Goal: Obtain resource: Download file/media

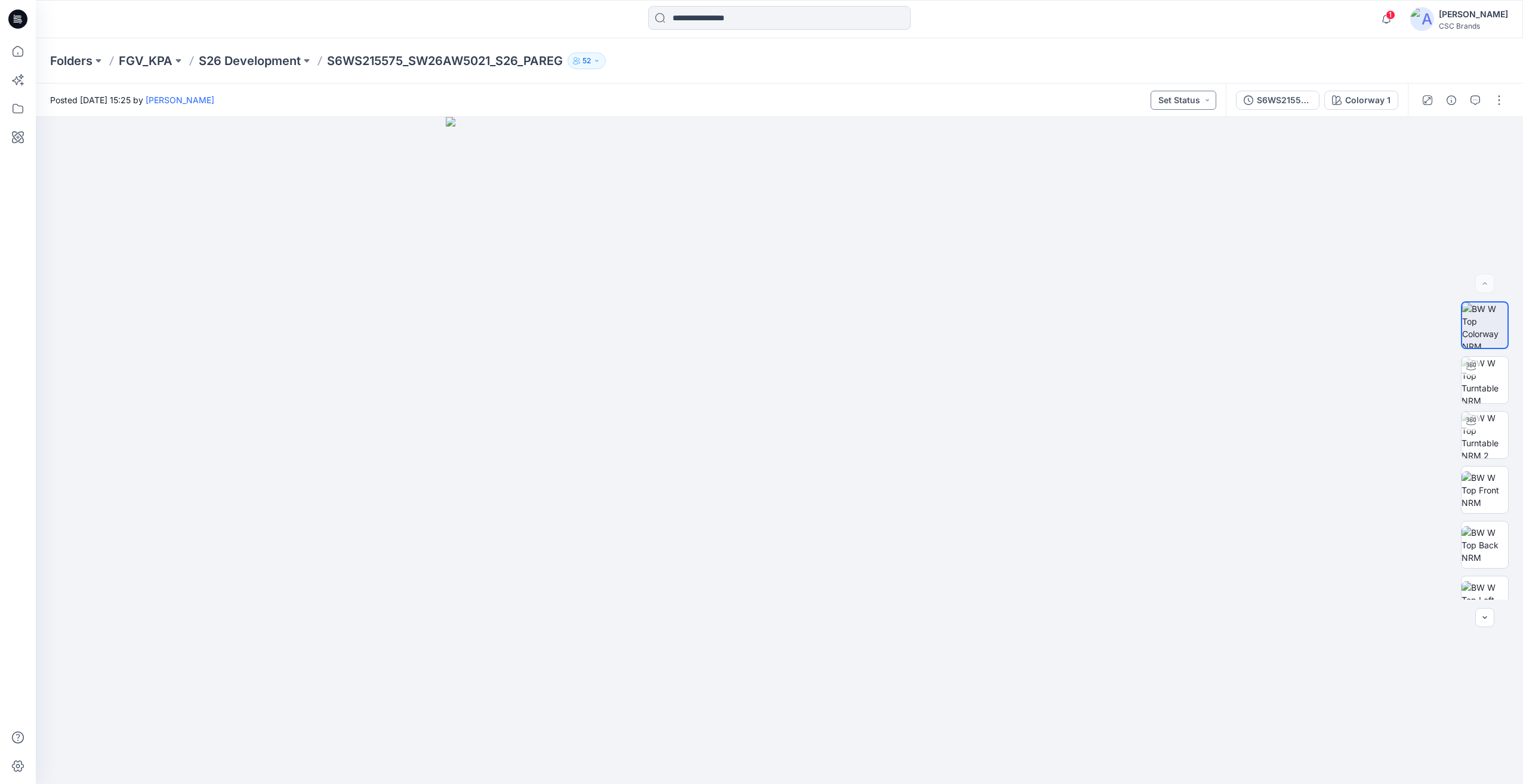
click at [1202, 108] on button "Set Status" at bounding box center [1183, 100] width 65 height 19
click at [1154, 230] on p "F/A Virtual" at bounding box center [1155, 234] width 41 height 16
click at [1502, 100] on button "button" at bounding box center [1499, 100] width 19 height 19
click at [1438, 157] on button "Edit" at bounding box center [1449, 161] width 110 height 22
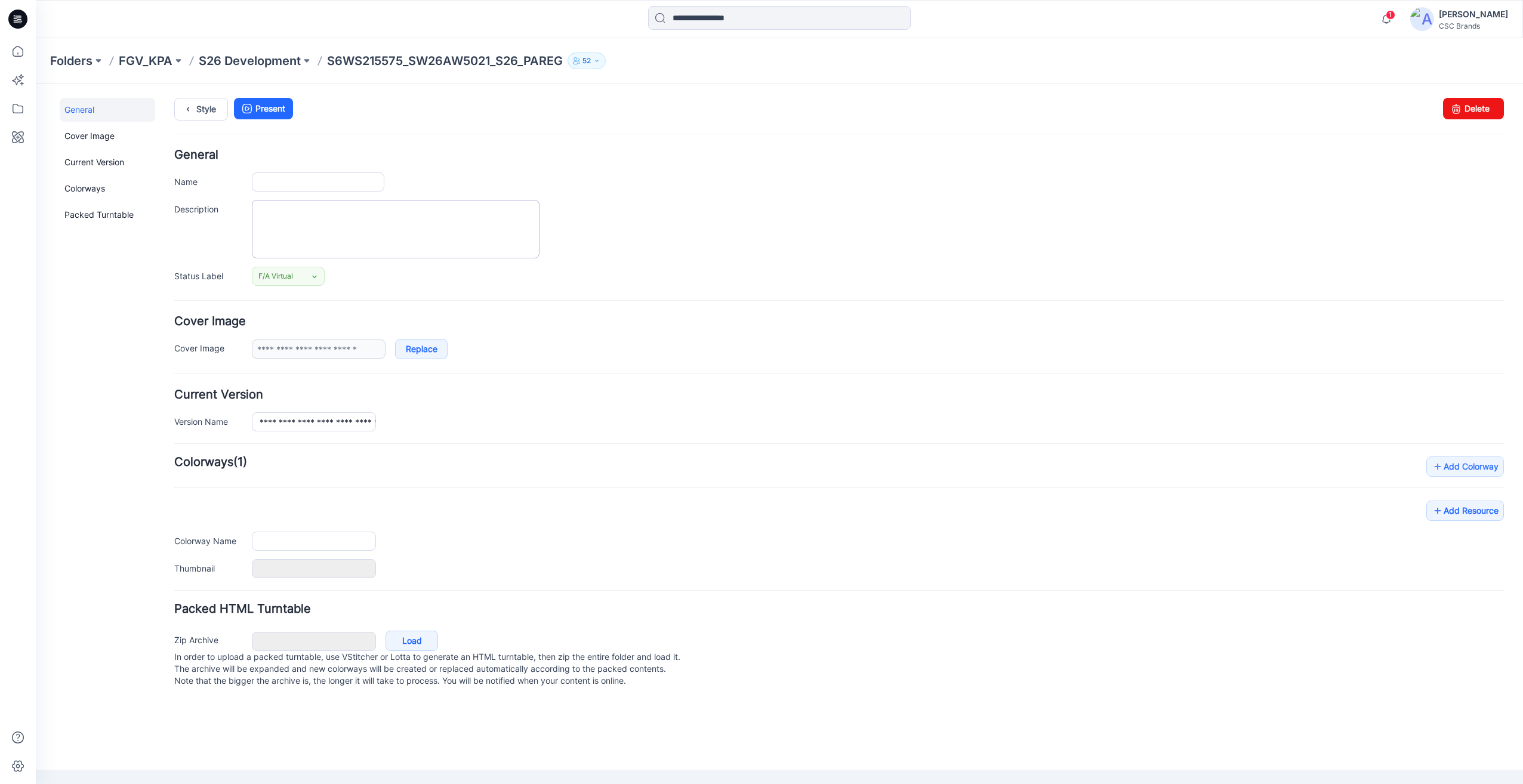
type input "**********"
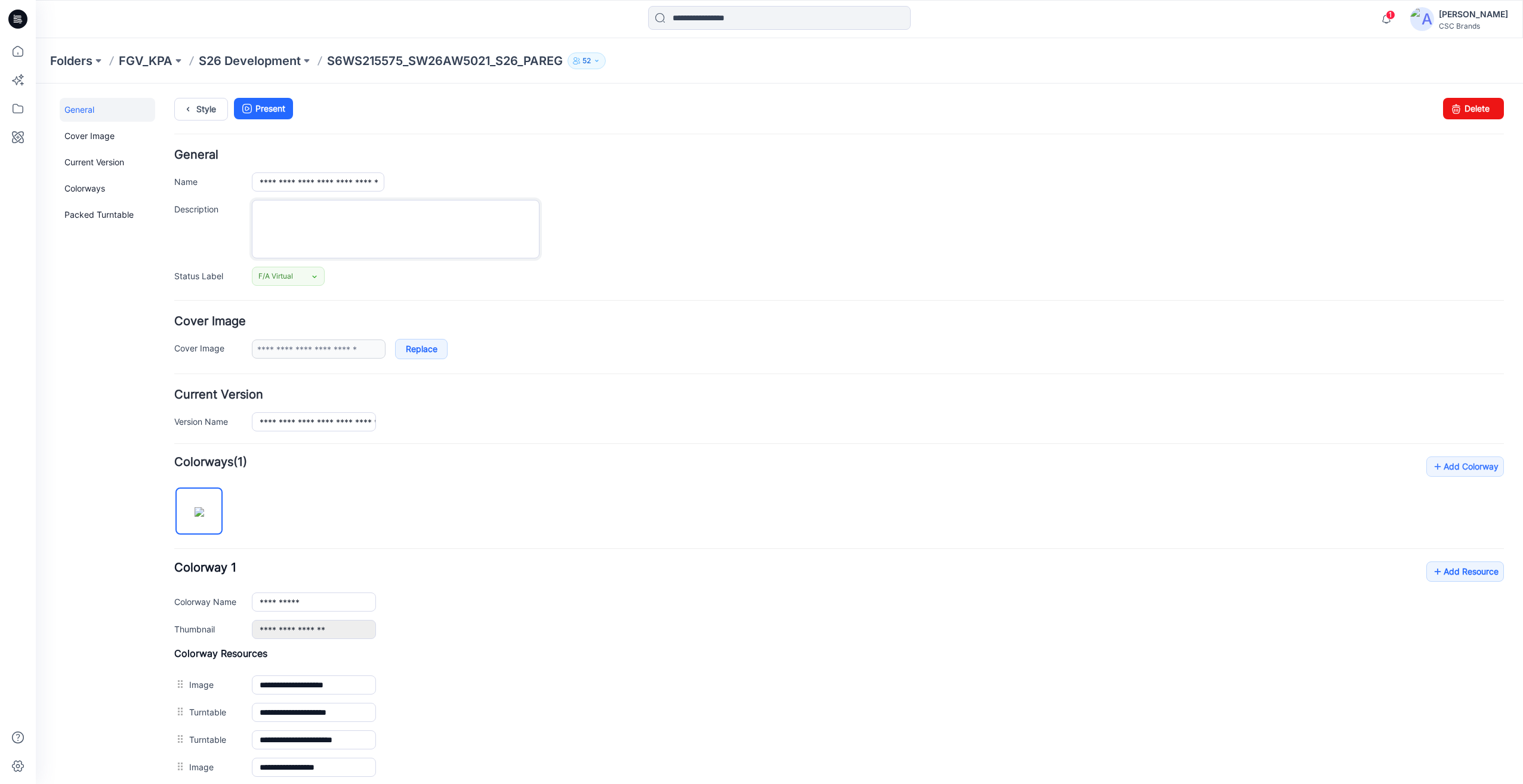
click at [331, 226] on textarea "Description" at bounding box center [396, 229] width 288 height 58
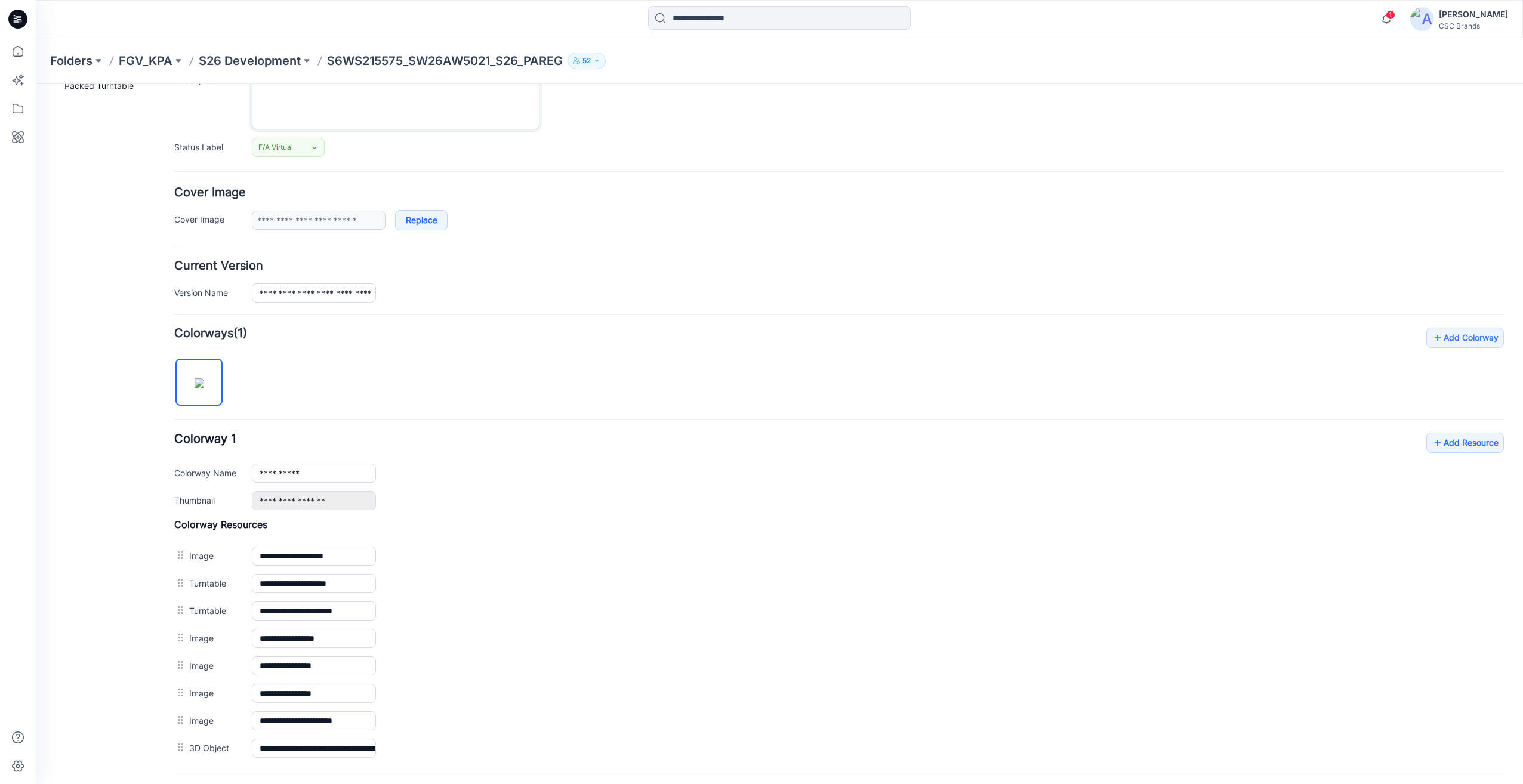
scroll to position [243, 0]
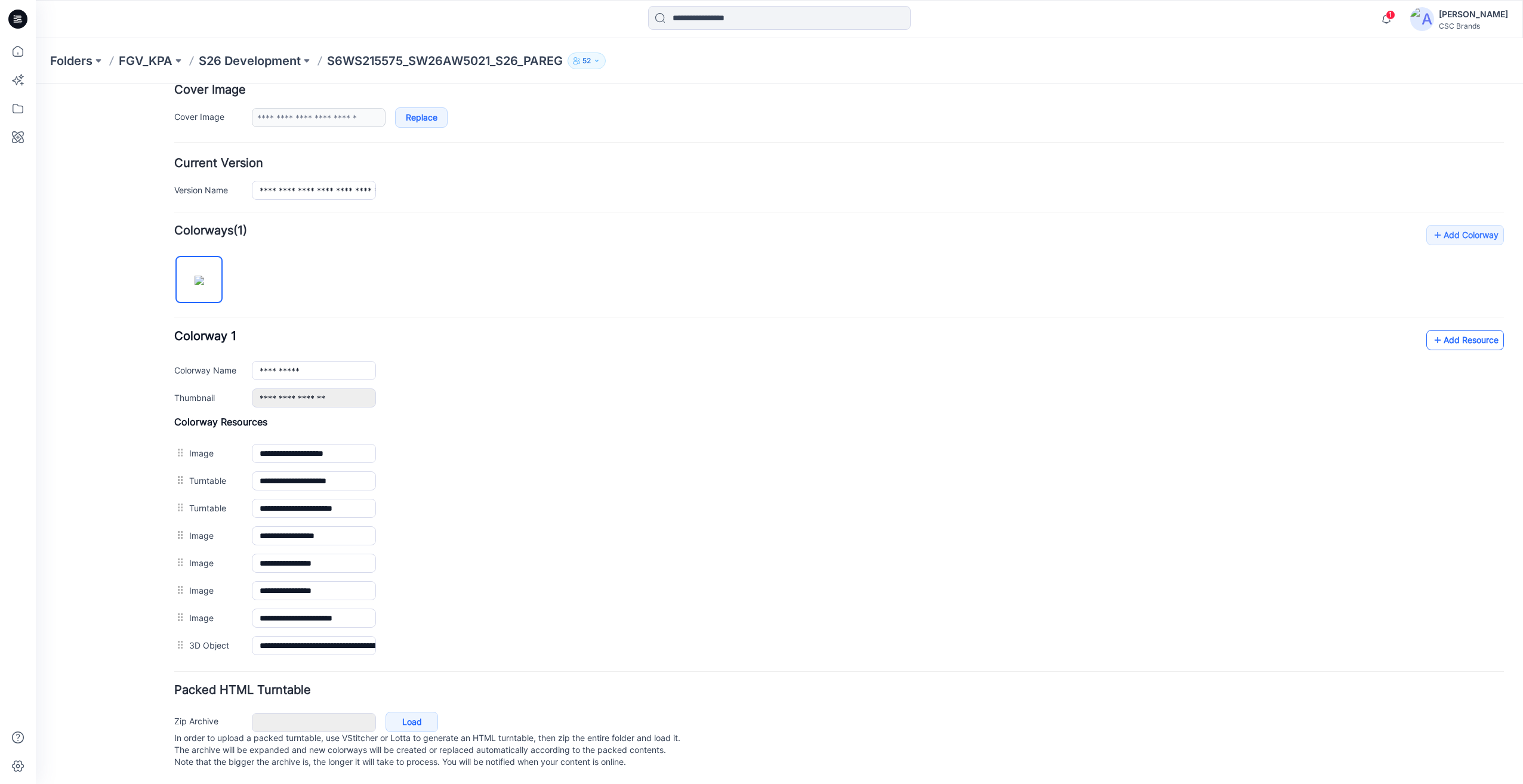
click at [1437, 334] on link "Add Resource" at bounding box center [1465, 339] width 78 height 20
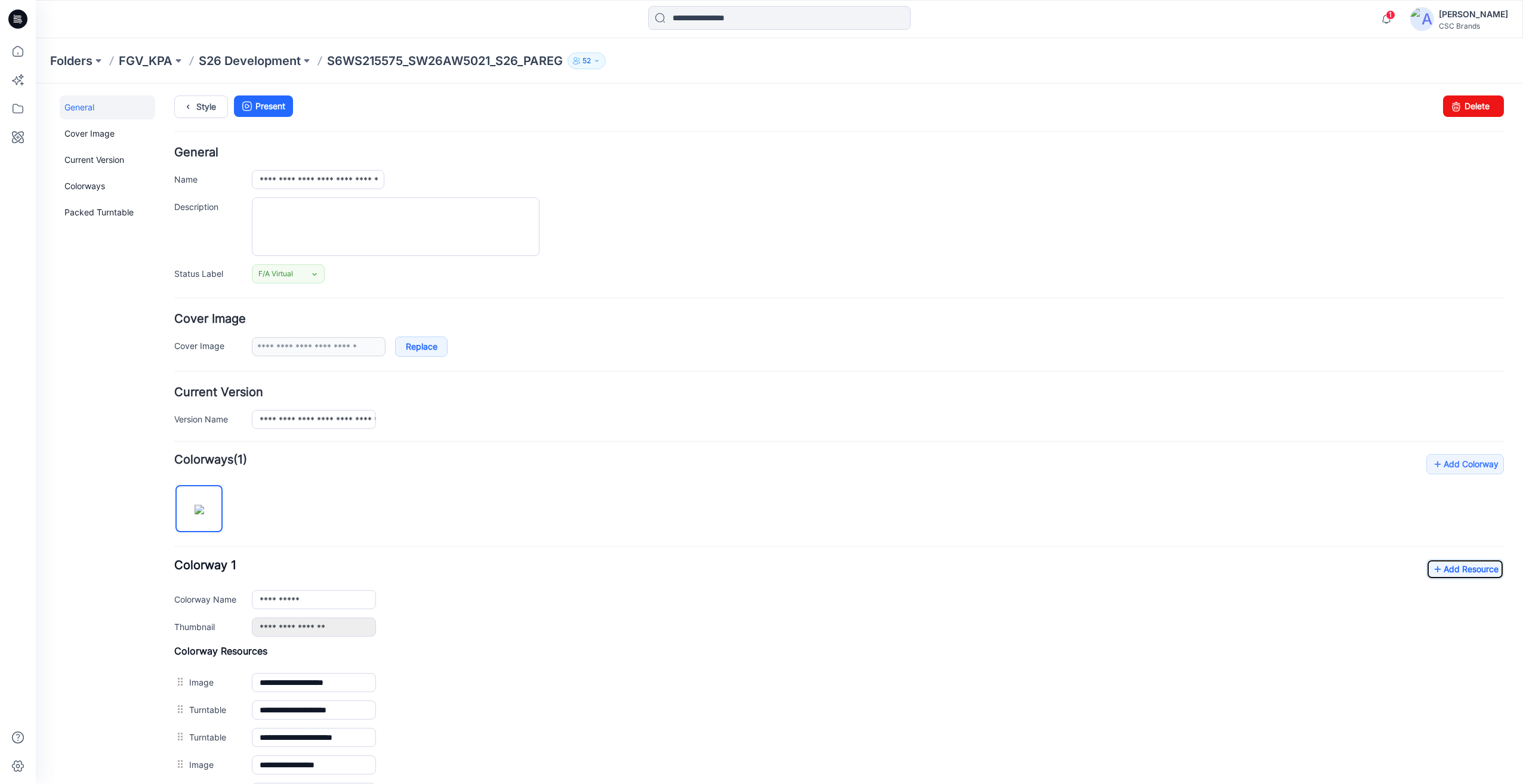
scroll to position [0, 0]
click at [352, 181] on input "**********" at bounding box center [318, 181] width 133 height 19
click at [444, 229] on textarea "Description" at bounding box center [396, 229] width 288 height 58
click at [19, 56] on icon at bounding box center [17, 51] width 11 height 11
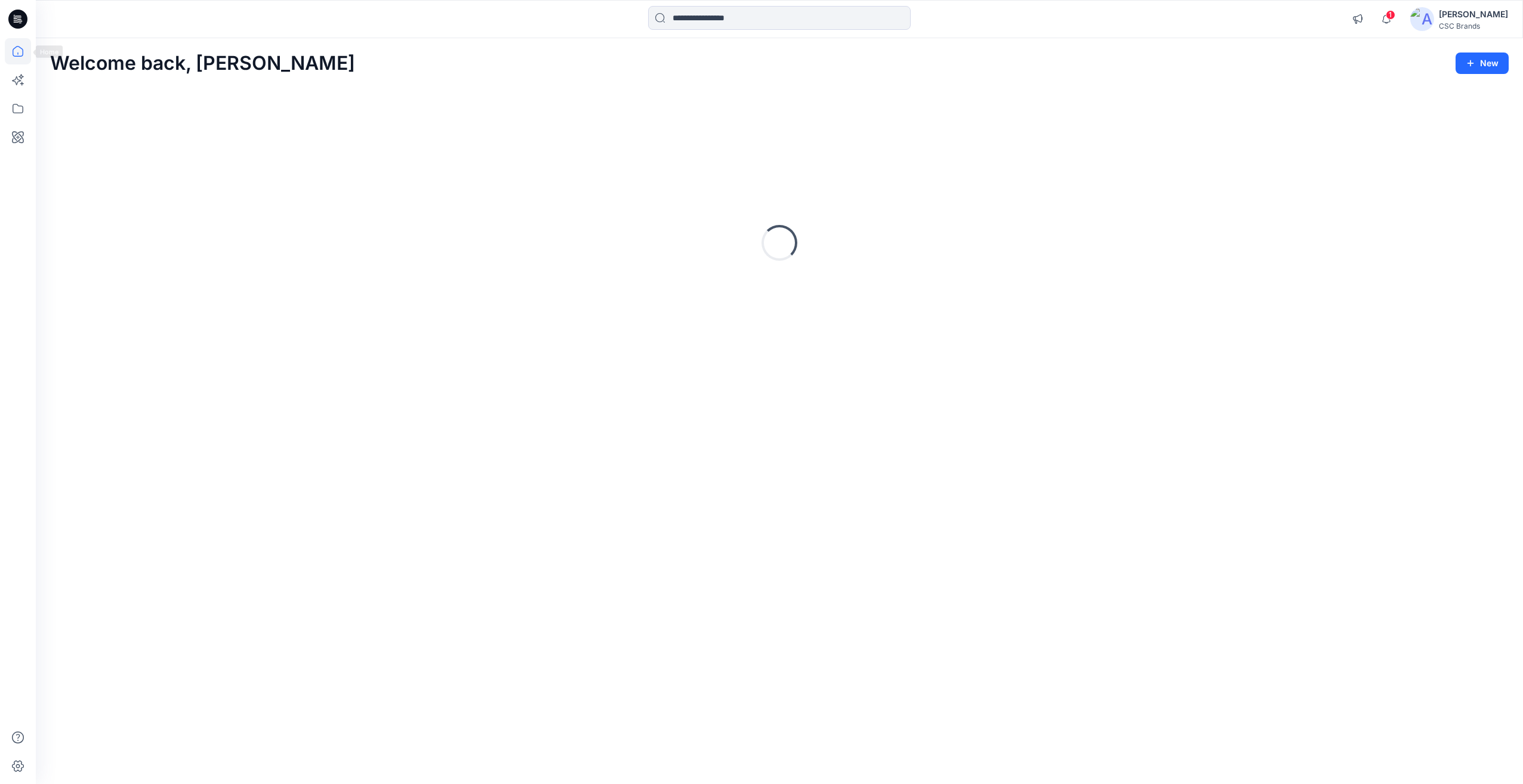
click at [19, 24] on icon at bounding box center [17, 19] width 19 height 19
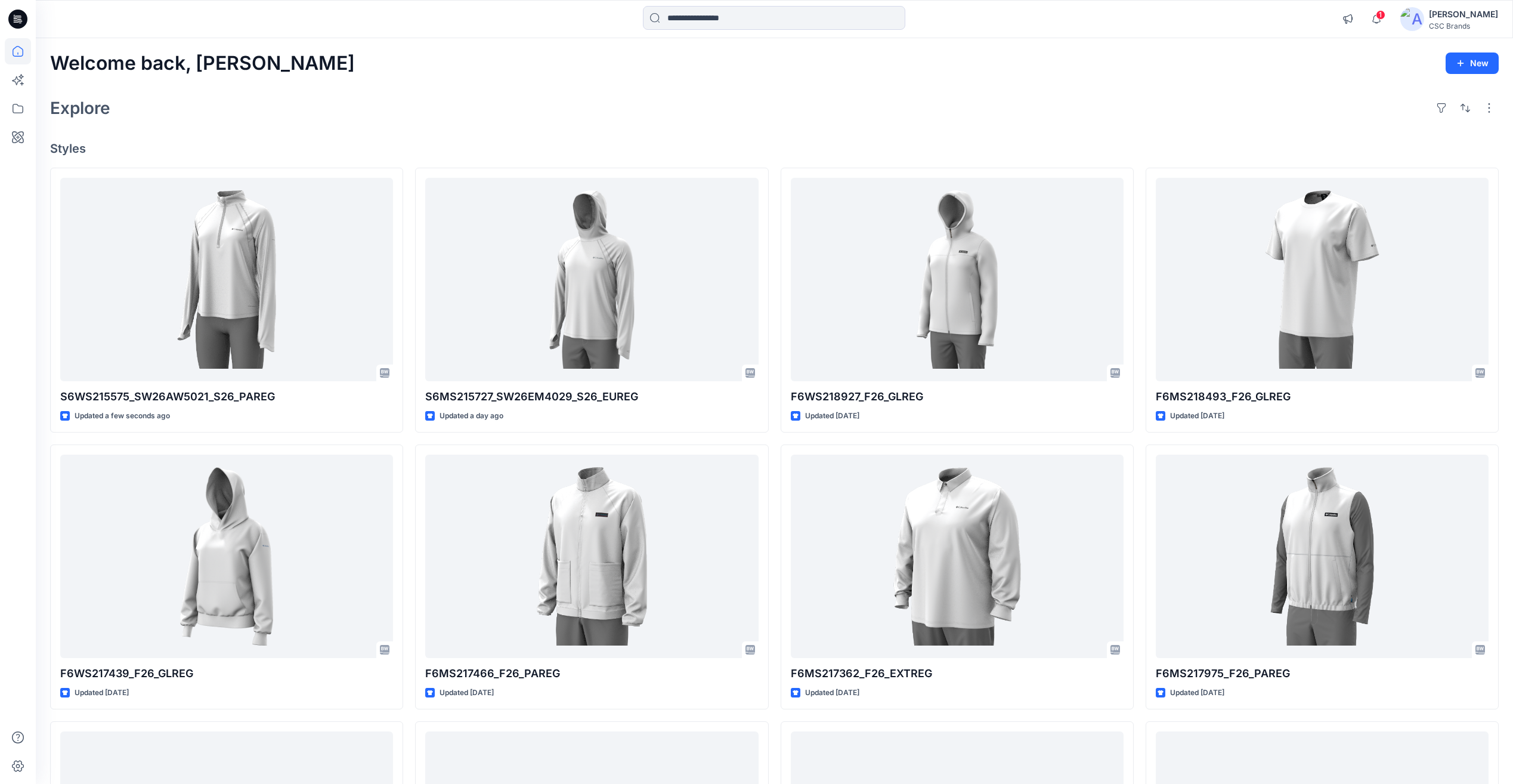
click at [1385, 13] on span "1" at bounding box center [1380, 15] width 10 height 10
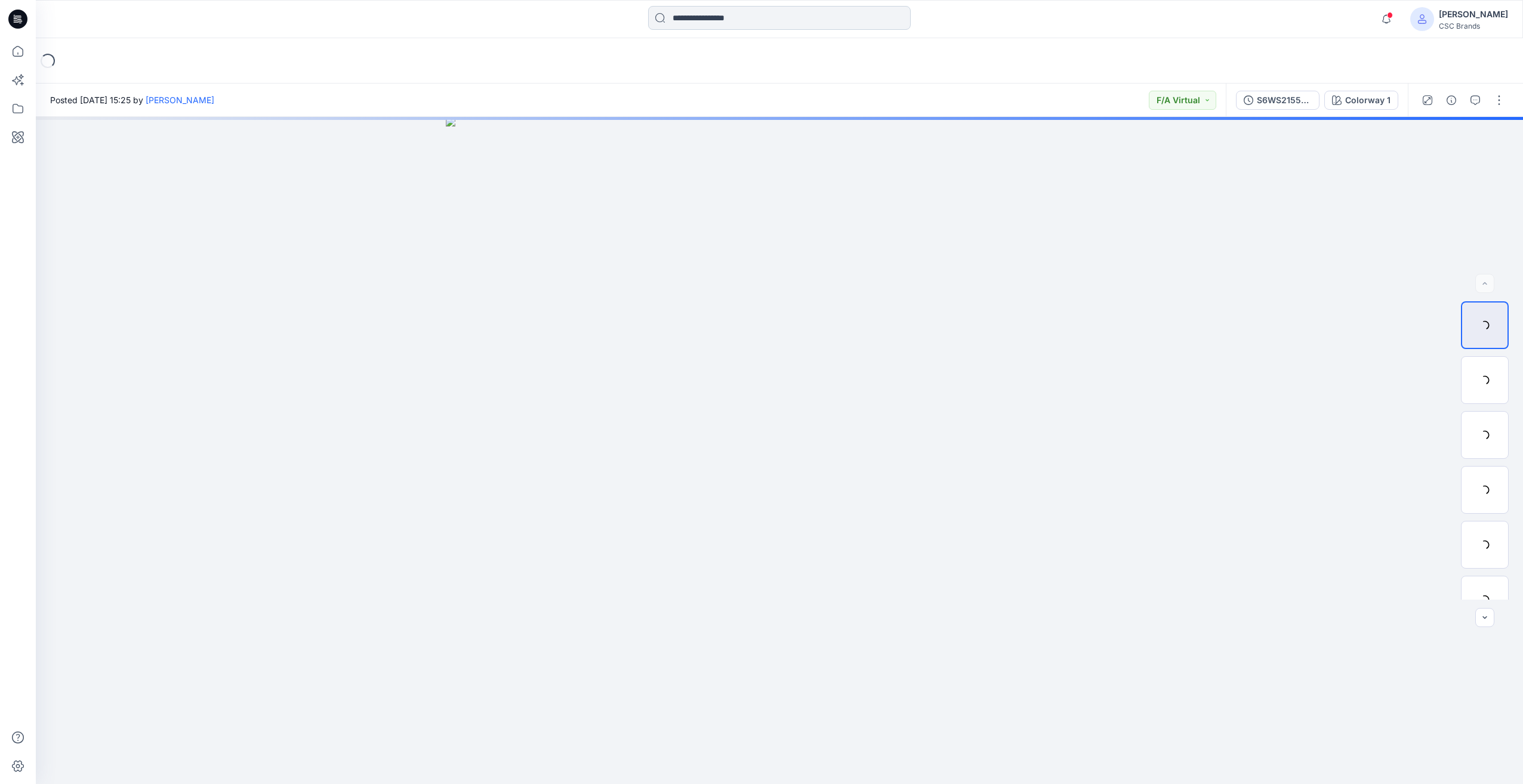
click at [689, 13] on input at bounding box center [779, 17] width 262 height 24
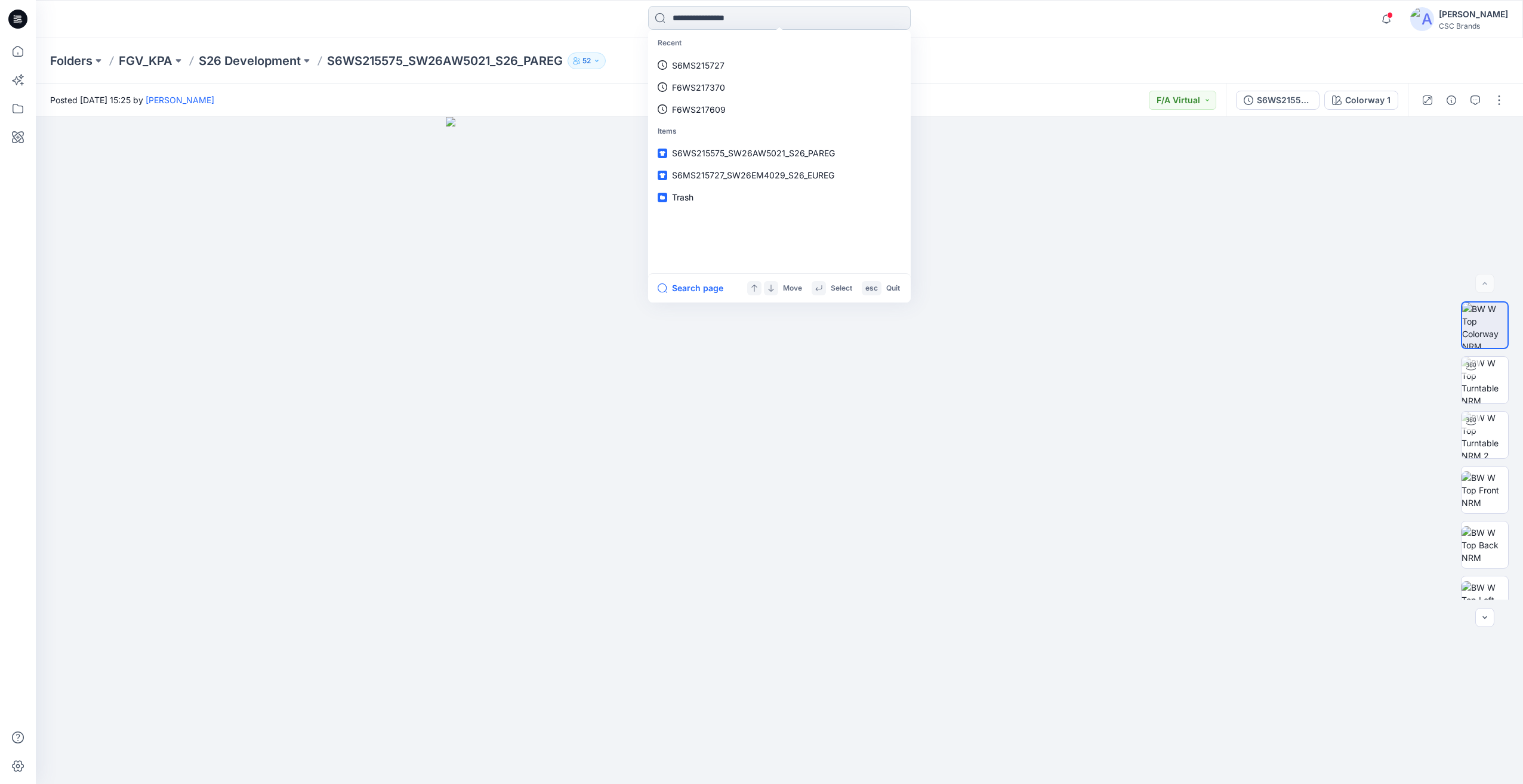
paste input "**********"
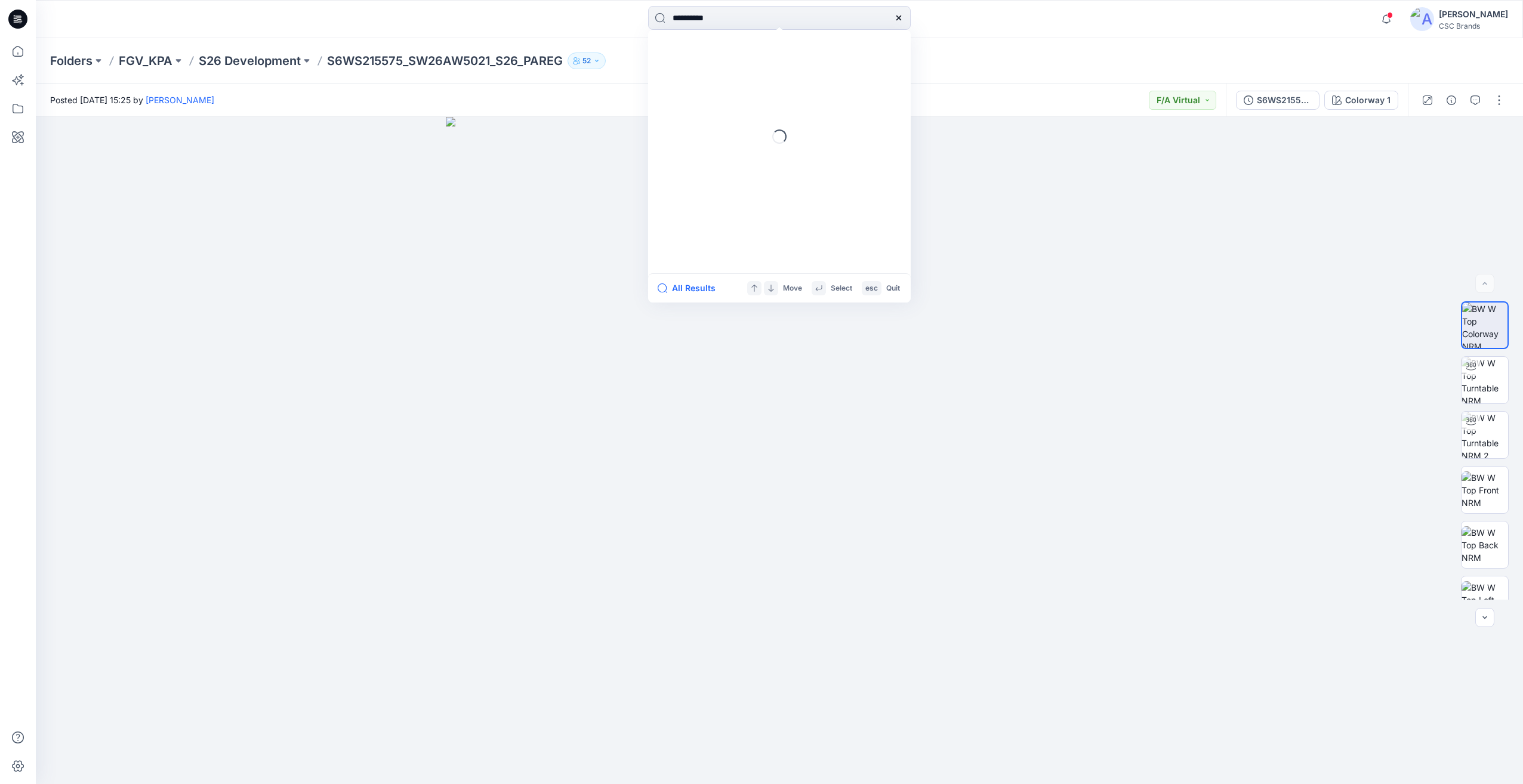
type input "**********"
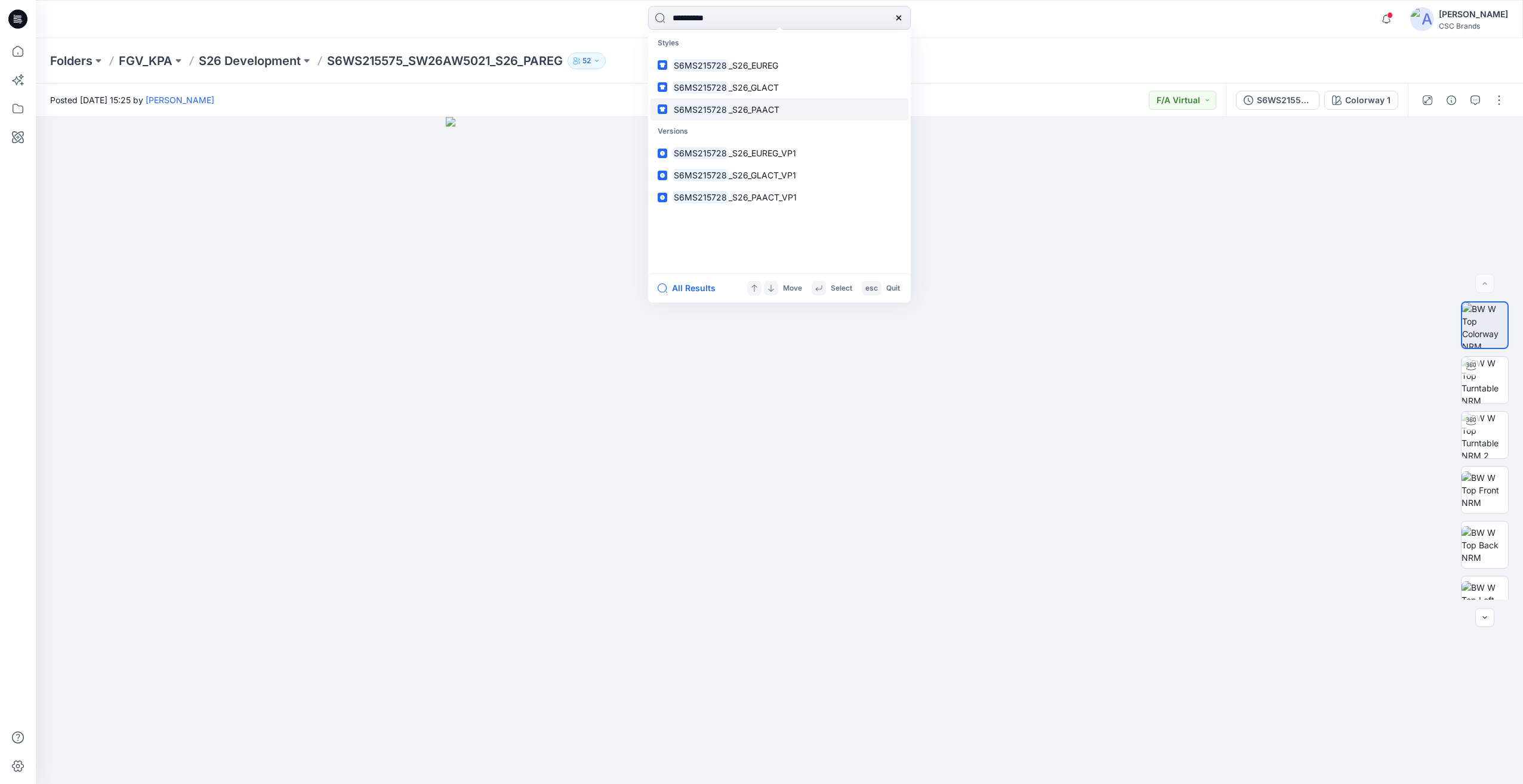
click at [776, 111] on span "_S26_PAACT" at bounding box center [754, 109] width 51 height 10
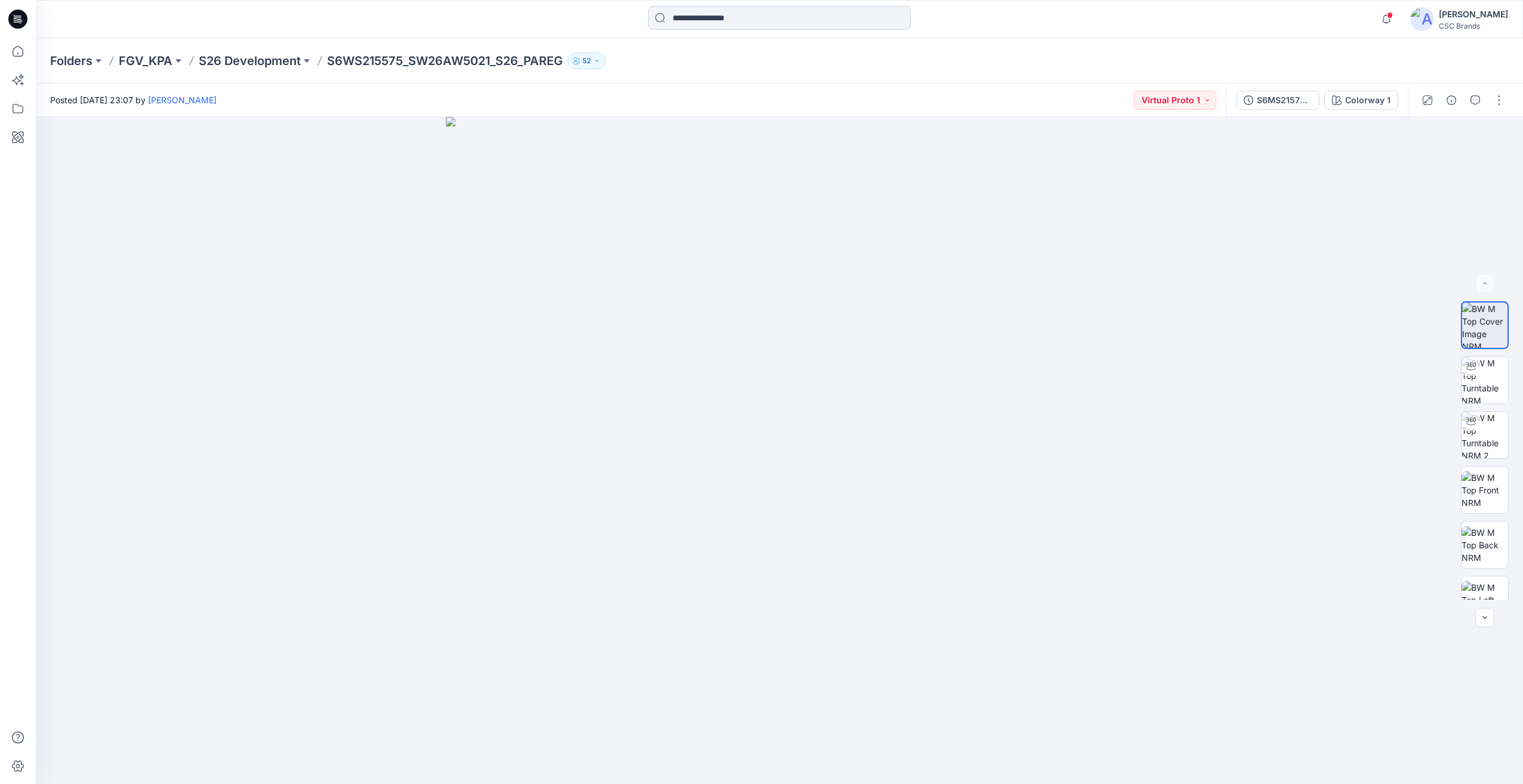
click at [772, 18] on input at bounding box center [779, 17] width 262 height 24
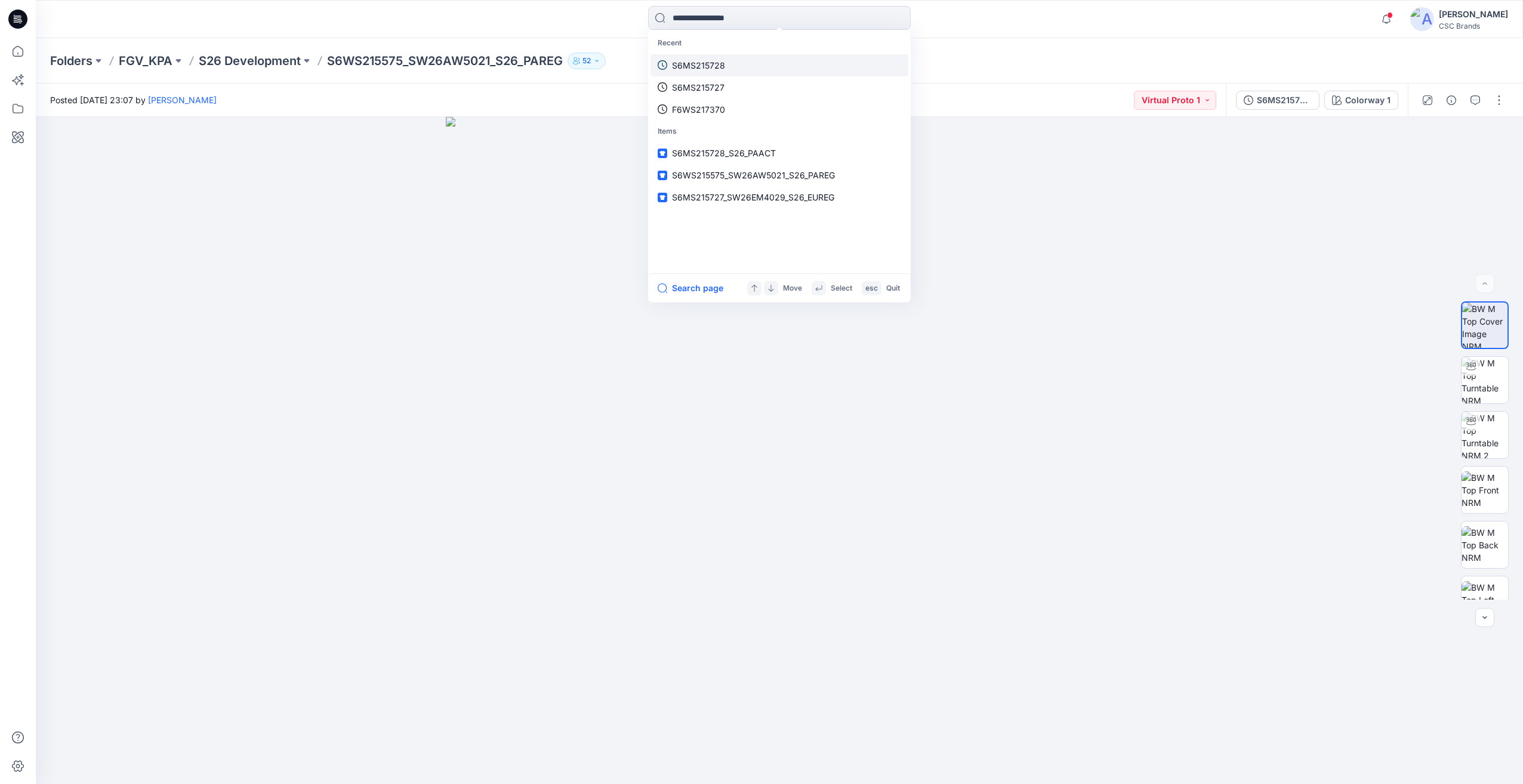
click at [715, 73] on link "S6MS215728" at bounding box center [779, 65] width 258 height 22
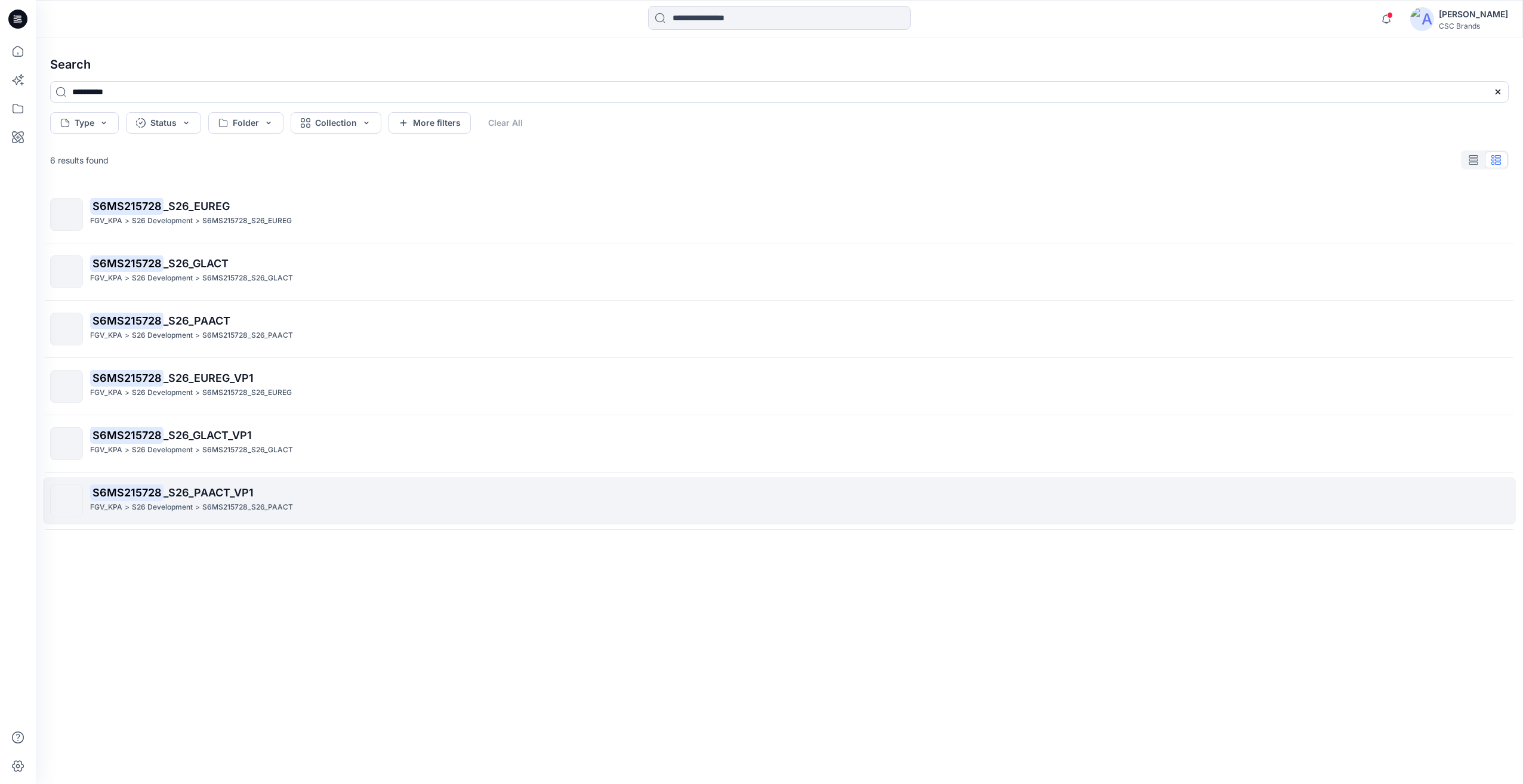
click at [188, 500] on p "S6MS215728 _S26_PAACT_VP1" at bounding box center [799, 493] width 1418 height 17
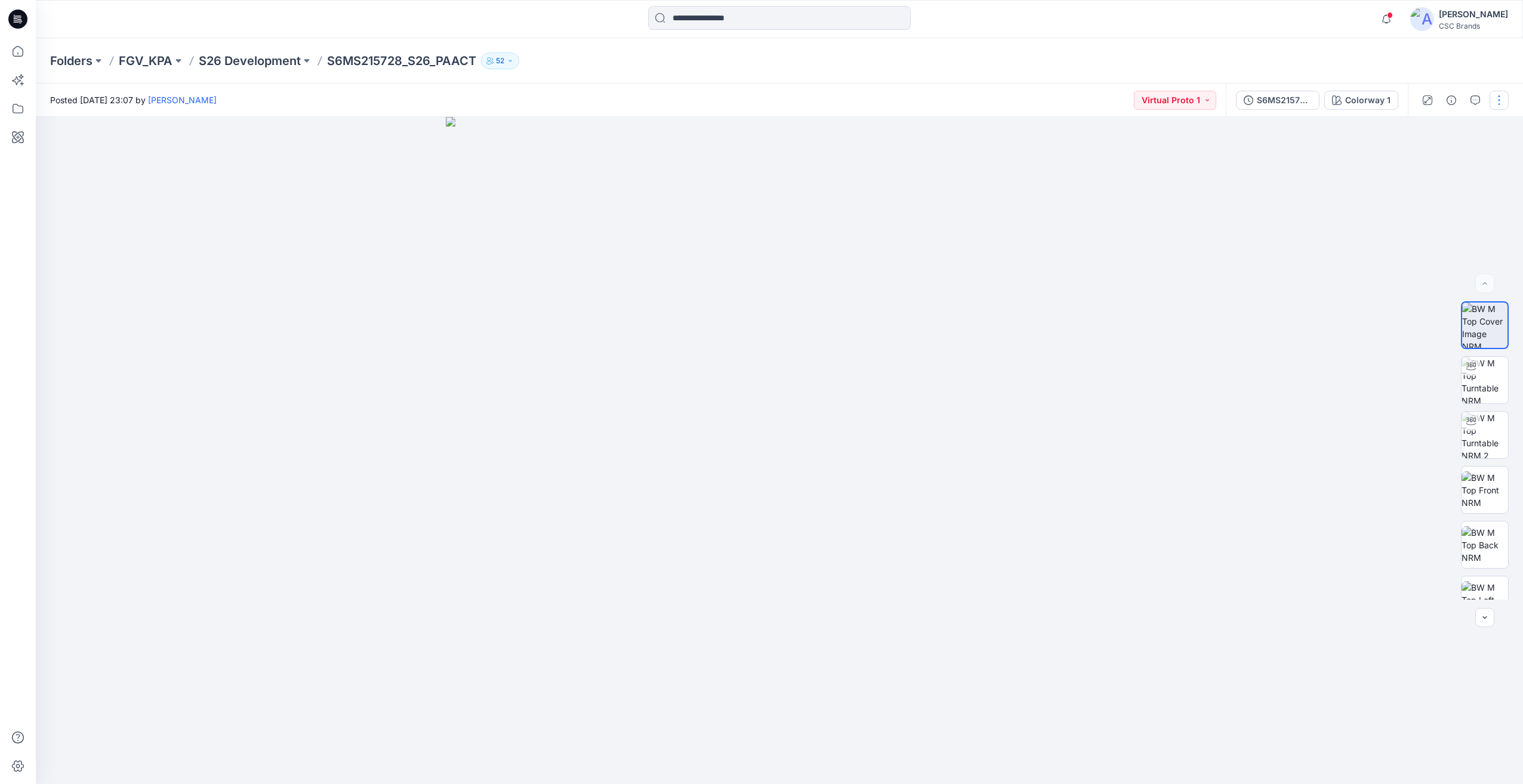
click at [1499, 100] on button "button" at bounding box center [1499, 100] width 19 height 19
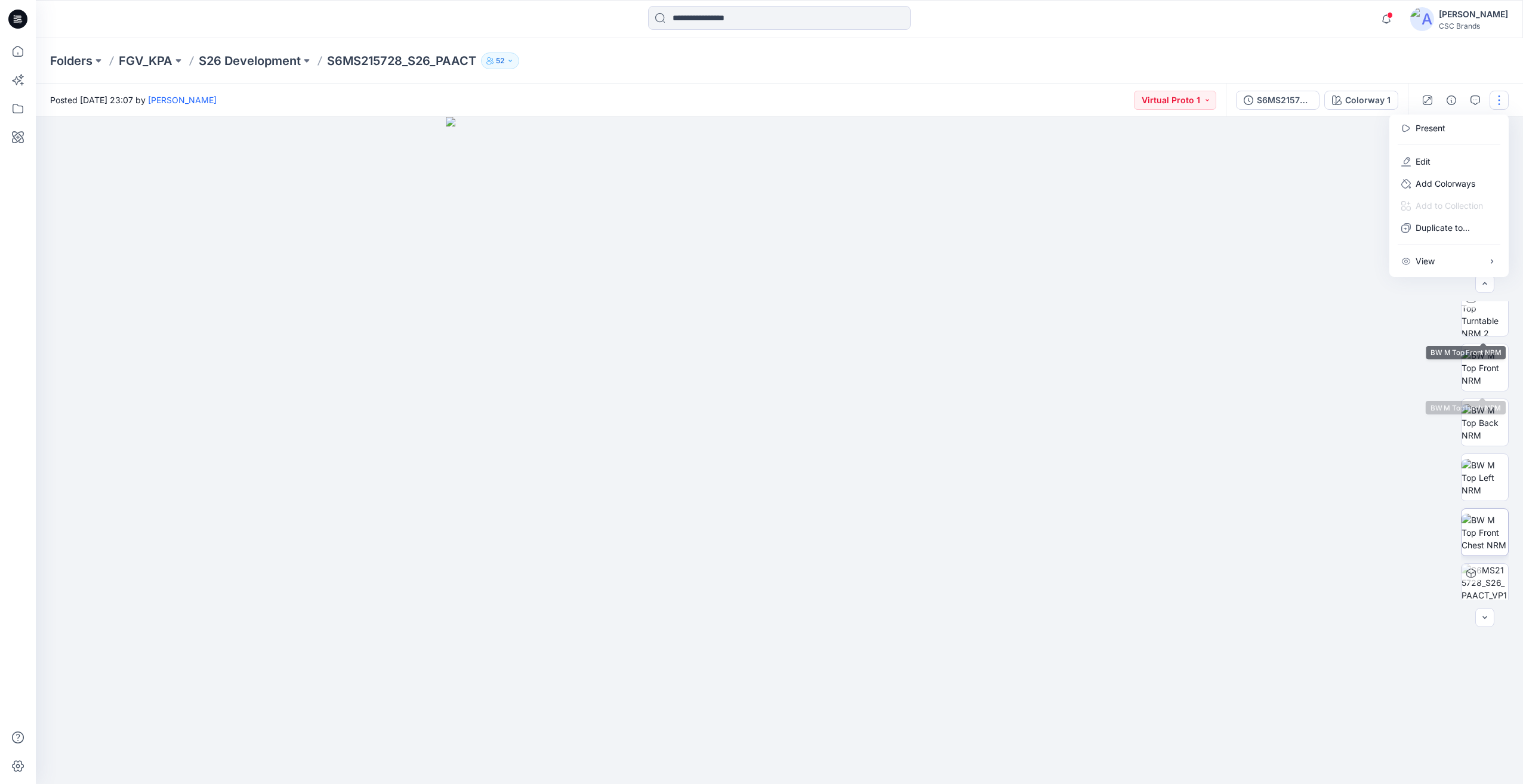
scroll to position [188, 0]
click at [1468, 554] on div at bounding box center [1471, 561] width 19 height 19
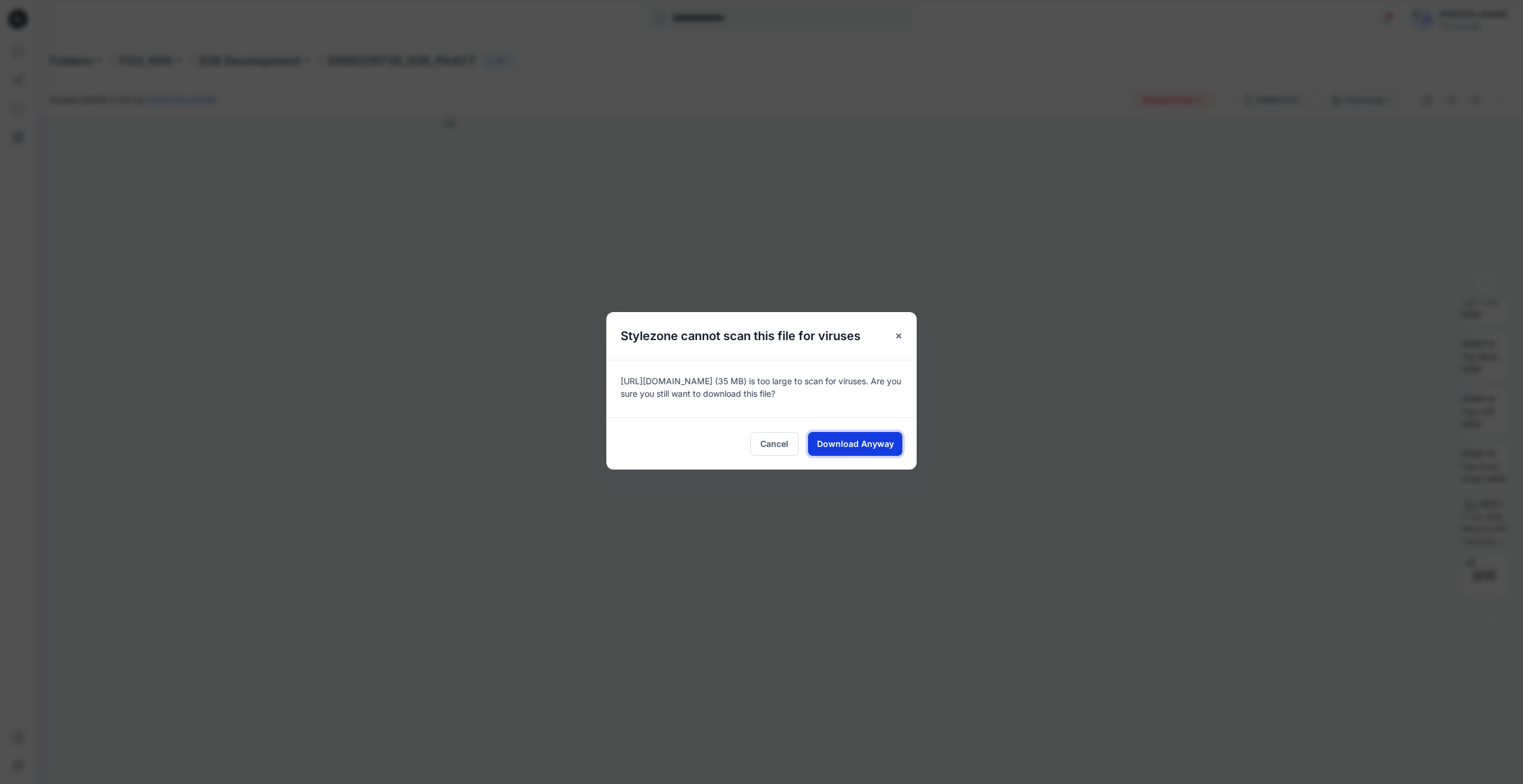
click at [861, 438] on span "Download Anyway" at bounding box center [855, 443] width 77 height 12
